Goal: Book appointment/travel/reservation

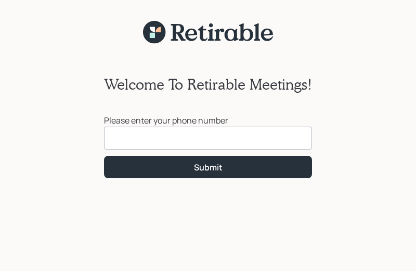
click at [145, 138] on input at bounding box center [208, 137] width 208 height 23
type input "[PHONE_NUMBER]"
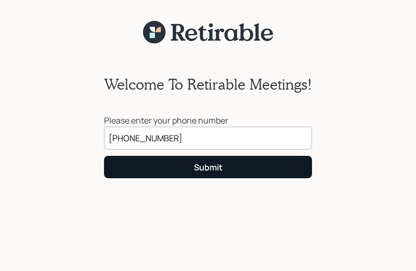
click at [187, 170] on button "Submit" at bounding box center [208, 167] width 208 height 22
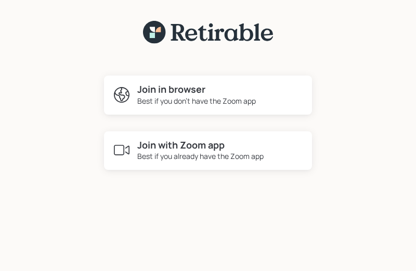
click at [189, 148] on h4 "Join with Zoom app" at bounding box center [200, 145] width 126 height 11
